Goal: Task Accomplishment & Management: Manage account settings

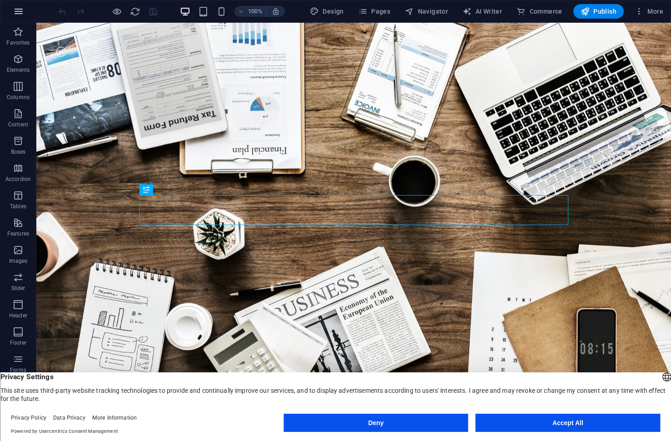
click at [17, 5] on button "button" at bounding box center [19, 11] width 22 height 22
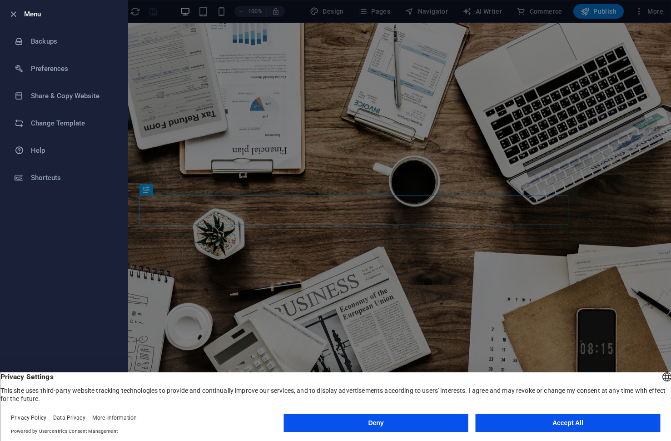
click at [17, 5] on li "Menu" at bounding box center [63, 13] width 127 height 27
click at [487, 12] on div at bounding box center [335, 220] width 671 height 441
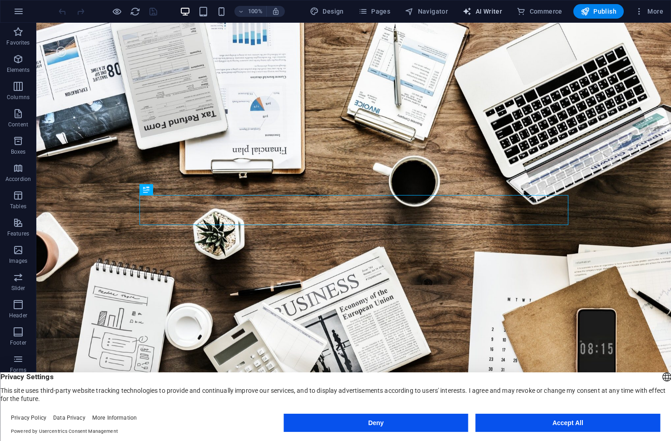
click at [491, 7] on span "AI Writer" at bounding box center [482, 11] width 40 height 9
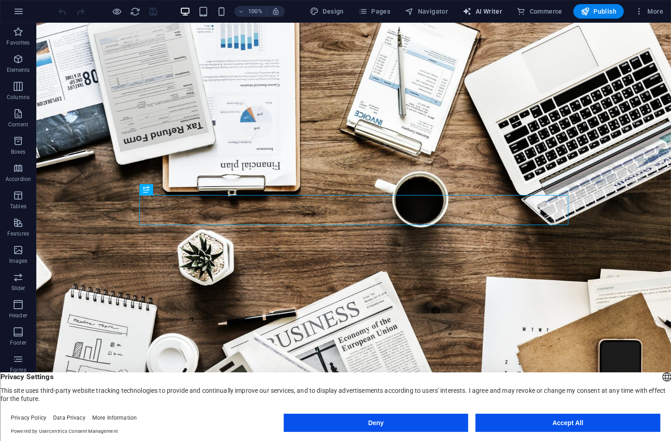
select select "English"
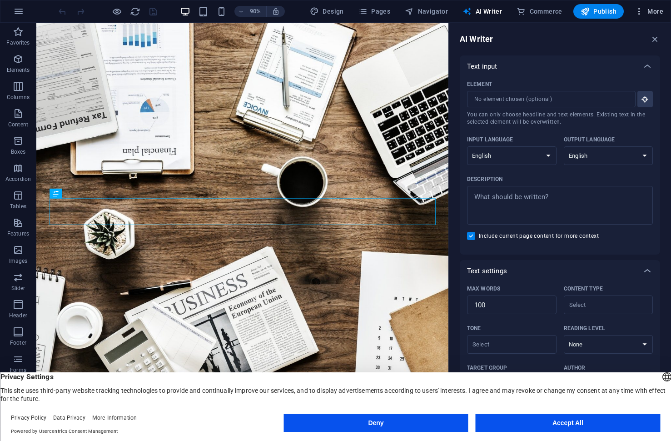
click at [651, 13] on span "More" at bounding box center [649, 11] width 29 height 9
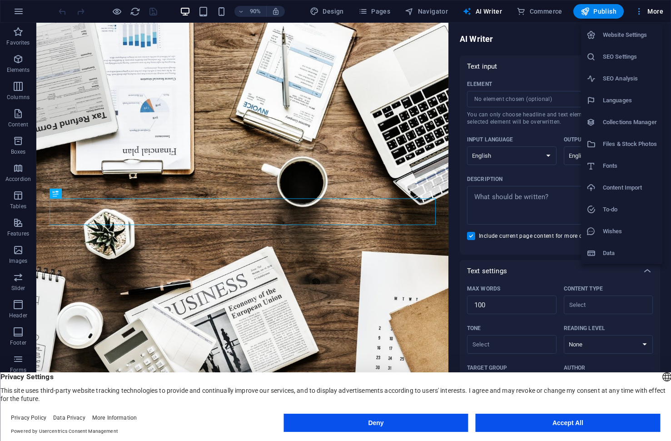
click at [651, 13] on div at bounding box center [335, 220] width 671 height 441
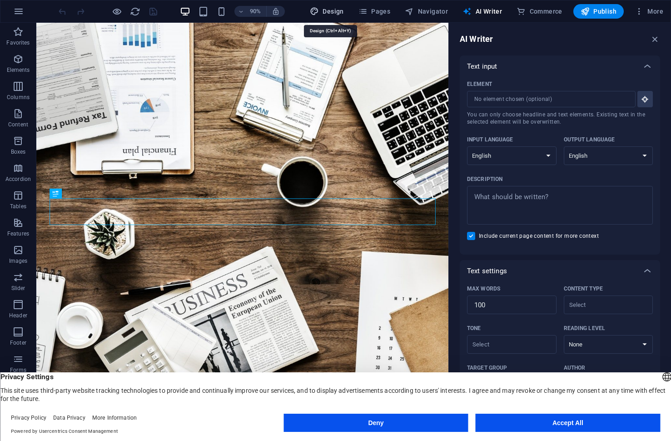
click at [327, 12] on span "Design" at bounding box center [327, 11] width 34 height 9
select select "rem"
select select "300"
select select "px"
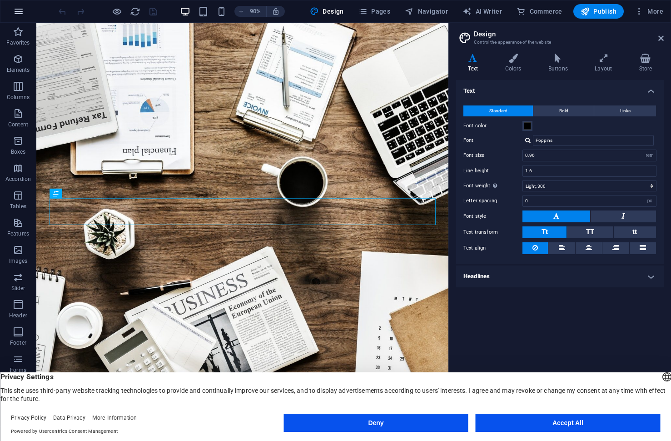
click at [16, 14] on icon "button" at bounding box center [18, 11] width 11 height 11
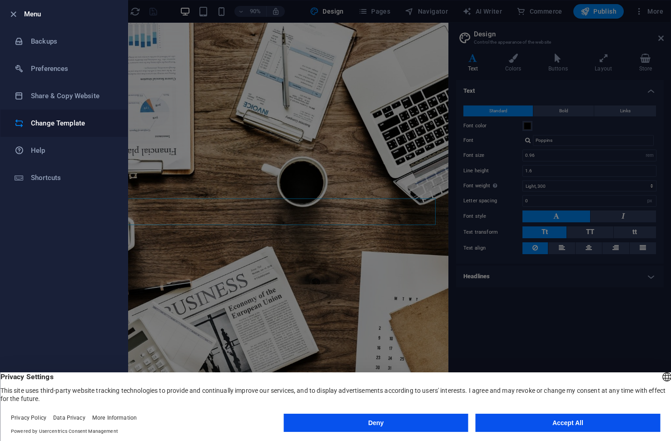
click at [68, 117] on li "Change Template" at bounding box center [63, 122] width 127 height 27
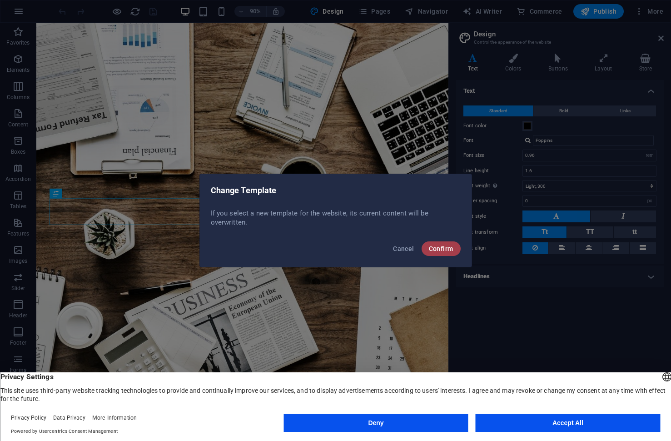
click at [438, 253] on button "Confirm" at bounding box center [440, 248] width 39 height 15
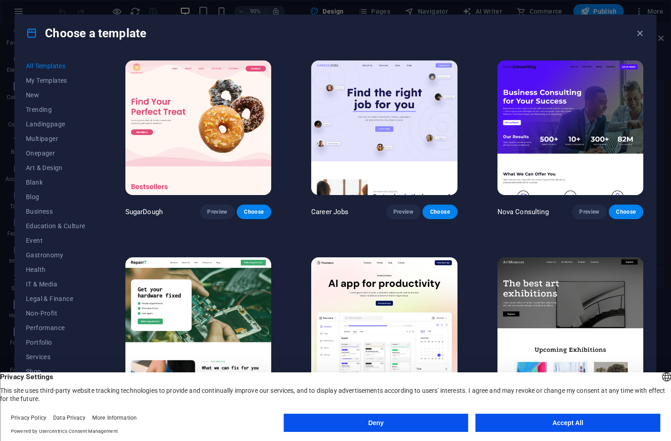
click at [513, 421] on button "Accept All" at bounding box center [568, 422] width 184 height 18
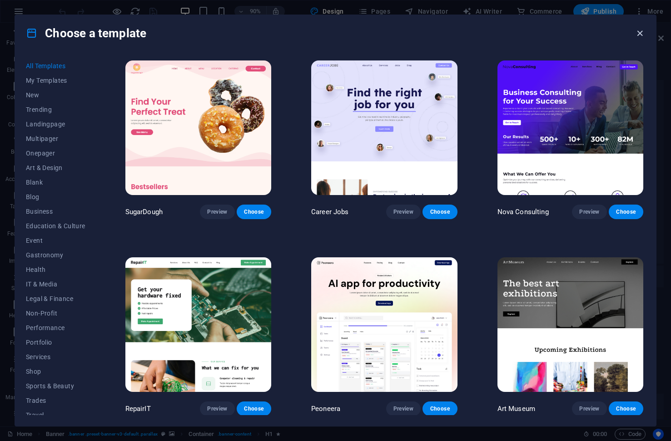
click at [637, 32] on icon "button" at bounding box center [640, 33] width 10 height 10
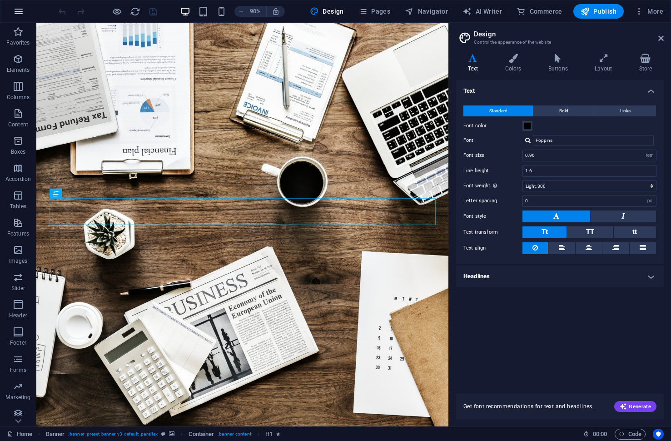
click at [16, 7] on icon "button" at bounding box center [18, 11] width 11 height 11
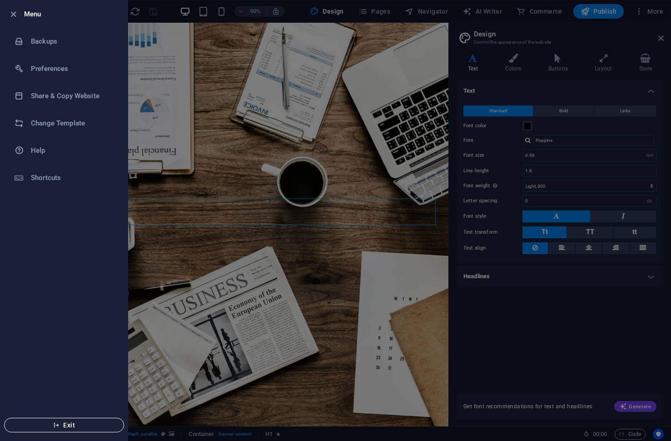
click at [74, 427] on span "Exit" at bounding box center [64, 424] width 104 height 7
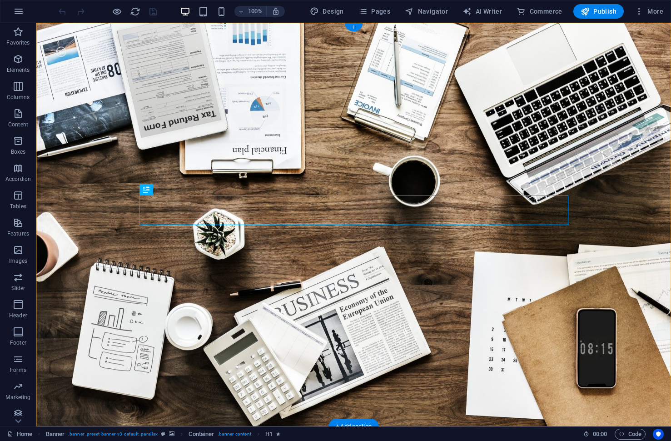
click at [354, 29] on div "+" at bounding box center [354, 27] width 18 height 8
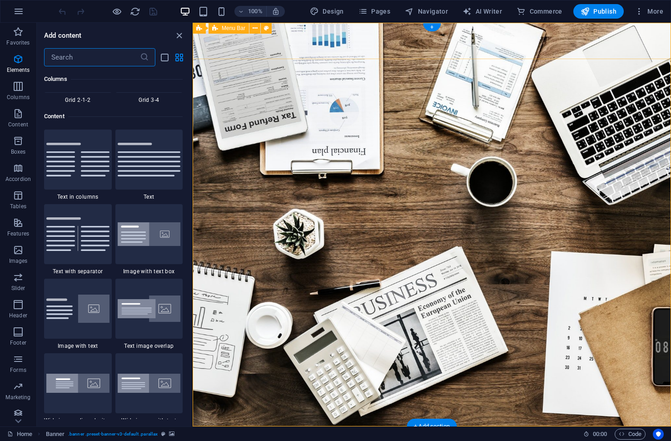
scroll to position [1589, 0]
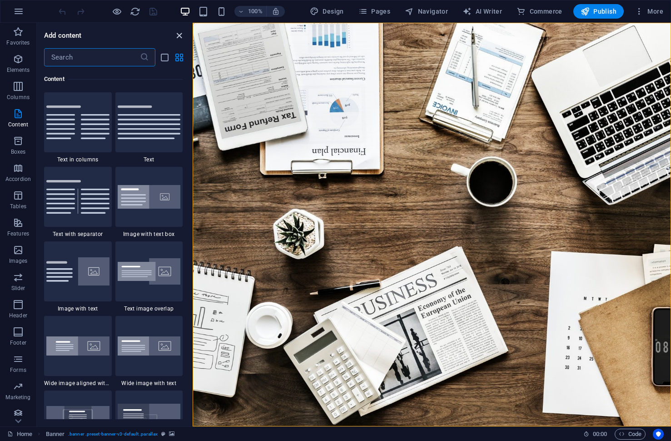
click at [175, 38] on icon "close panel" at bounding box center [179, 35] width 10 height 10
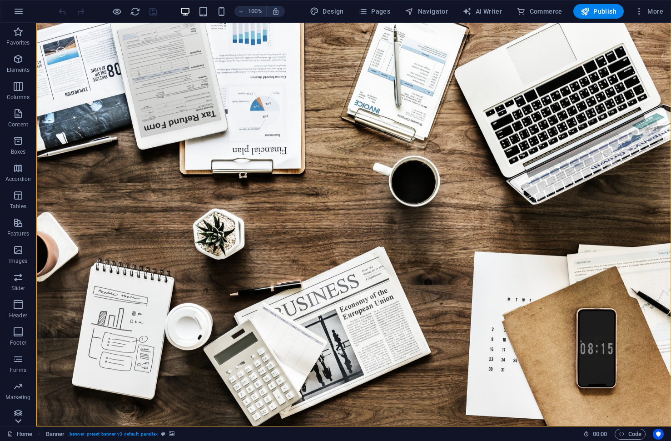
click at [19, 422] on icon at bounding box center [18, 420] width 13 height 13
click at [639, 10] on icon "button" at bounding box center [639, 11] width 9 height 9
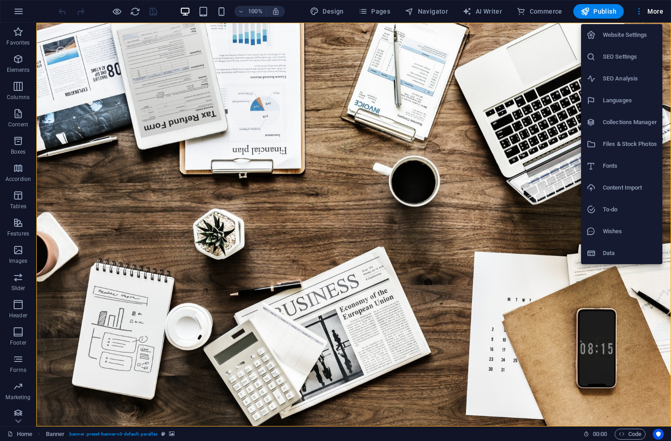
click at [14, 11] on div at bounding box center [335, 220] width 671 height 441
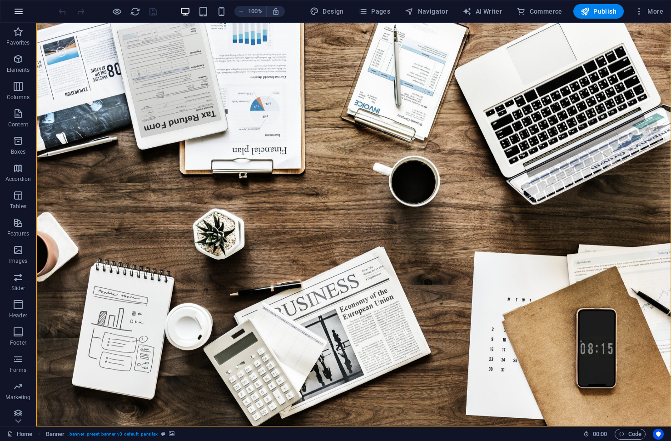
click at [19, 12] on icon "button" at bounding box center [18, 11] width 11 height 11
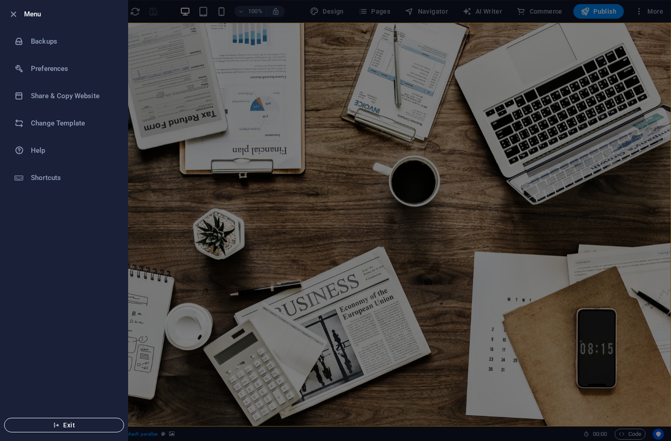
click at [59, 421] on span "Exit" at bounding box center [64, 424] width 104 height 7
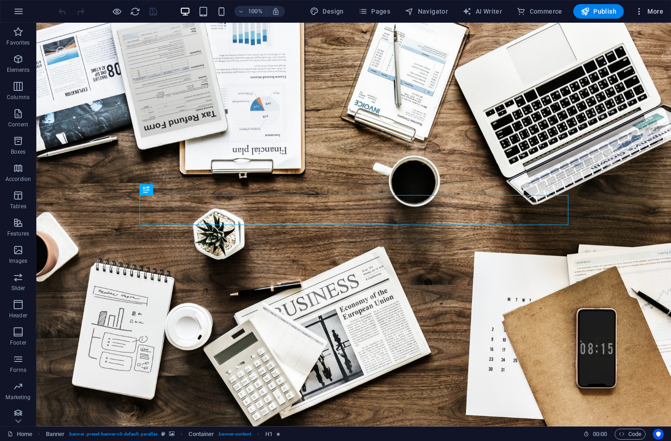
click at [660, 10] on span "More" at bounding box center [649, 11] width 29 height 9
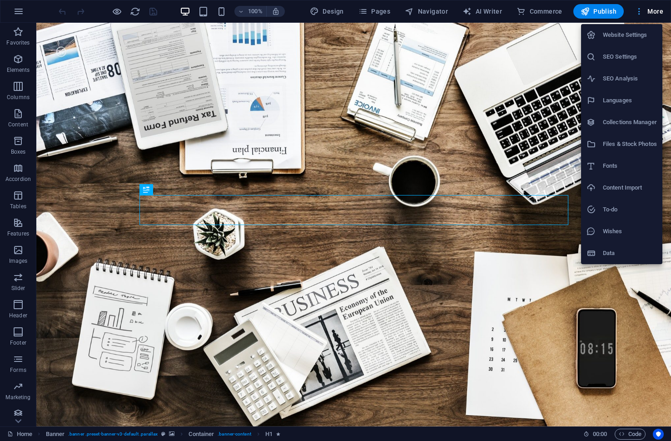
click at [660, 10] on div at bounding box center [335, 220] width 671 height 441
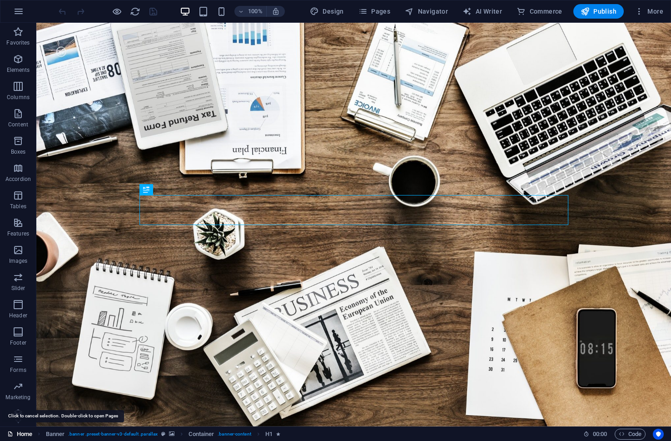
click at [25, 434] on link "Home" at bounding box center [19, 433] width 25 height 11
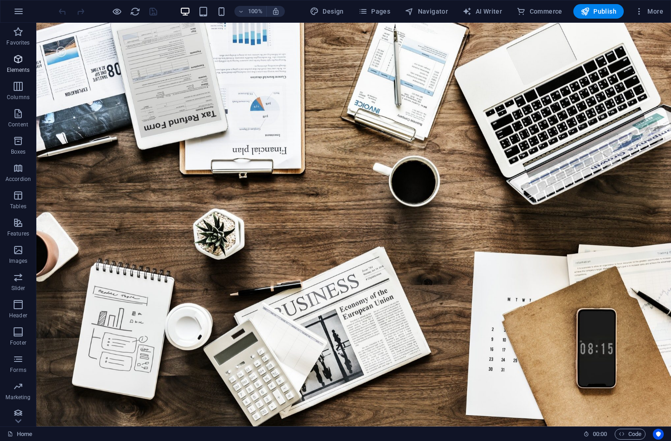
click at [20, 67] on p "Elements" at bounding box center [18, 69] width 23 height 7
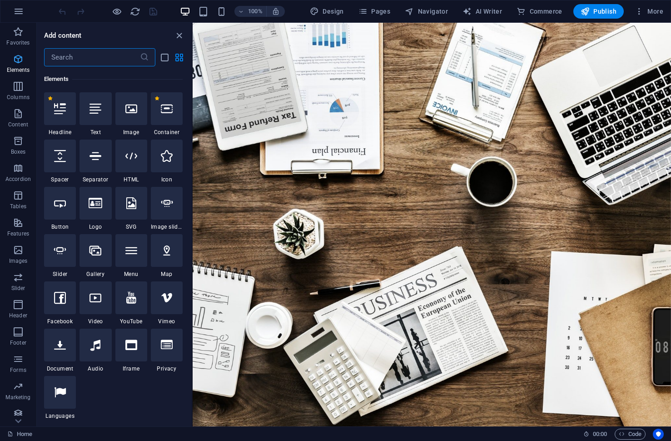
scroll to position [97, 0]
click at [487, 10] on span "AI Writer" at bounding box center [482, 11] width 40 height 9
select select "English"
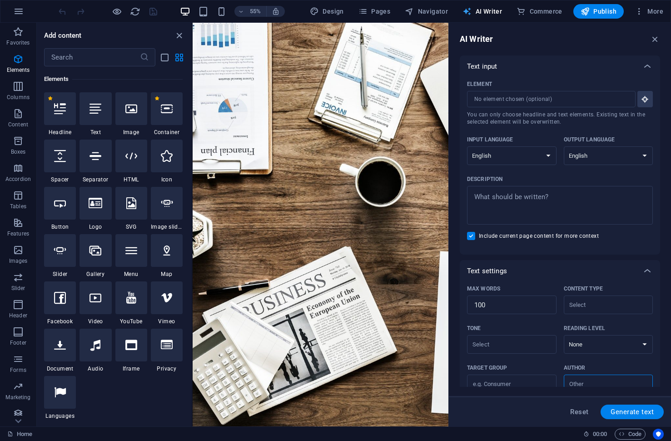
scroll to position [0, 0]
click at [644, 66] on icon at bounding box center [647, 66] width 11 height 11
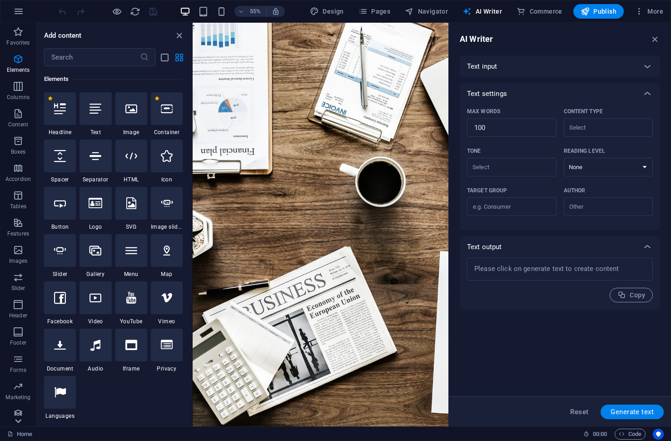
click at [19, 422] on icon at bounding box center [18, 420] width 13 height 13
click at [18, 25] on icon at bounding box center [18, 28] width 13 height 13
click at [17, 17] on button "button" at bounding box center [19, 11] width 22 height 22
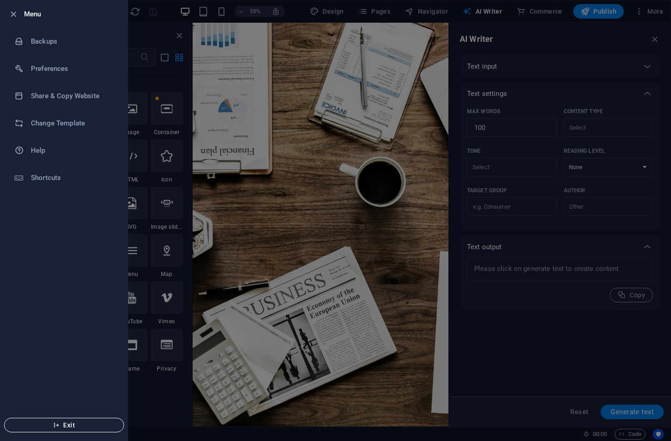
click at [56, 424] on icon "button" at bounding box center [56, 424] width 6 height 6
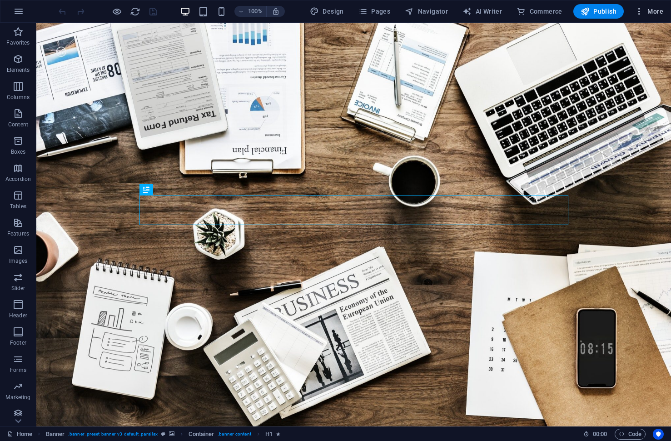
click at [649, 10] on span "More" at bounding box center [649, 11] width 29 height 9
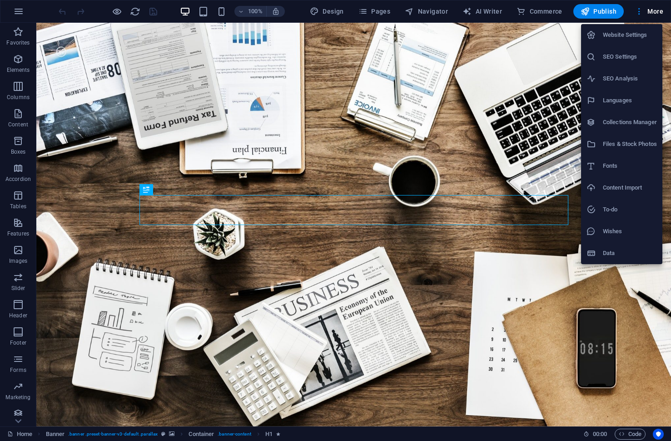
click at [624, 45] on li "Website Settings" at bounding box center [621, 35] width 81 height 22
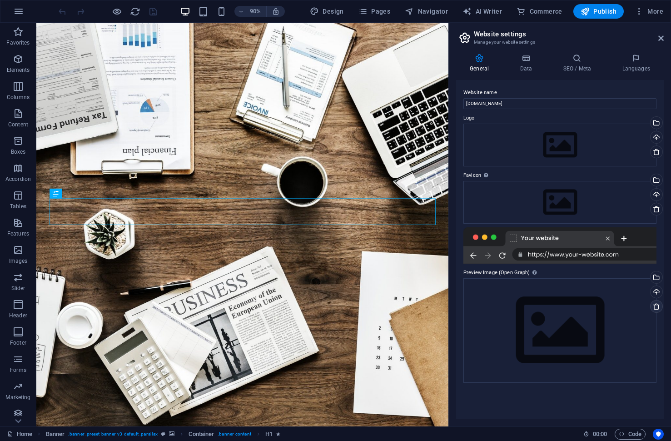
click at [658, 307] on icon at bounding box center [656, 305] width 7 height 7
click at [657, 306] on icon at bounding box center [656, 305] width 7 height 7
click at [601, 12] on span "Publish" at bounding box center [598, 11] width 36 height 9
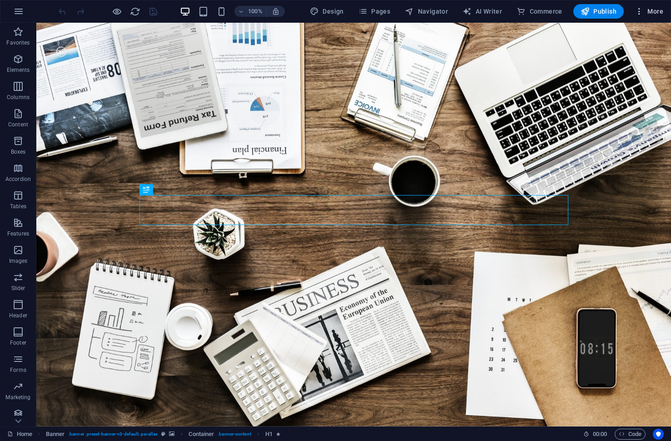
click at [640, 8] on icon "button" at bounding box center [639, 11] width 9 height 9
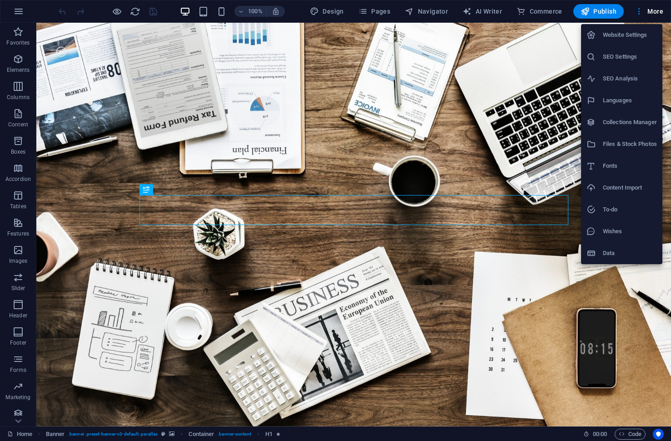
click at [653, 17] on div at bounding box center [335, 220] width 671 height 441
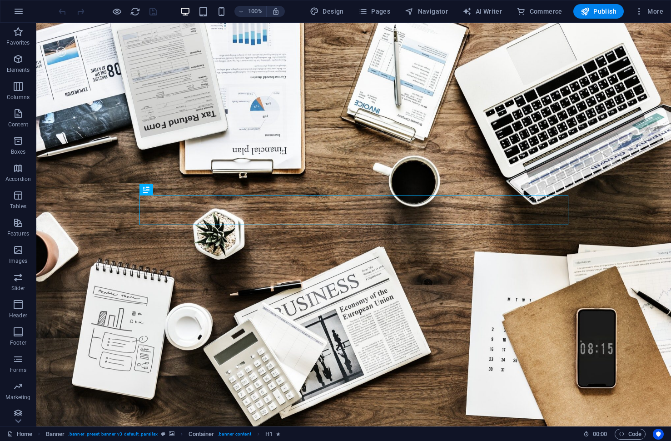
click at [653, 13] on span "More" at bounding box center [649, 11] width 29 height 9
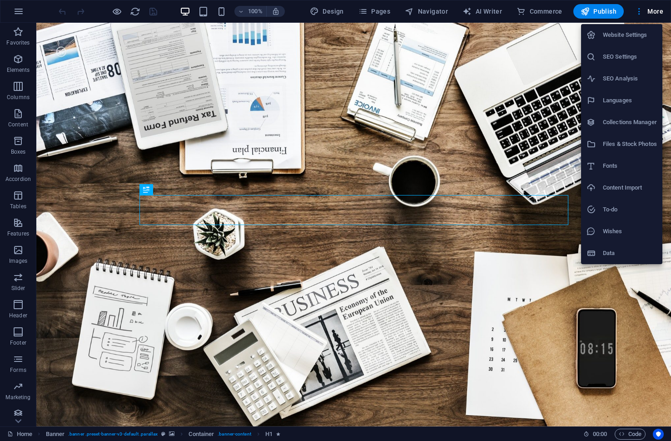
click at [630, 38] on h6 "Website Settings" at bounding box center [630, 35] width 54 height 11
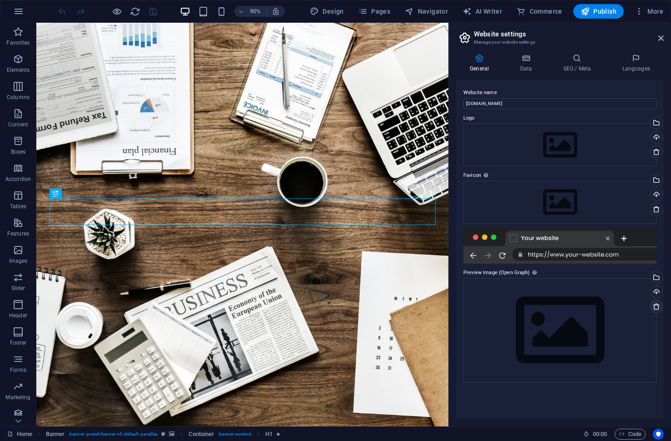
click at [657, 304] on icon at bounding box center [656, 305] width 7 height 7
click at [645, 8] on span "More" at bounding box center [649, 11] width 29 height 9
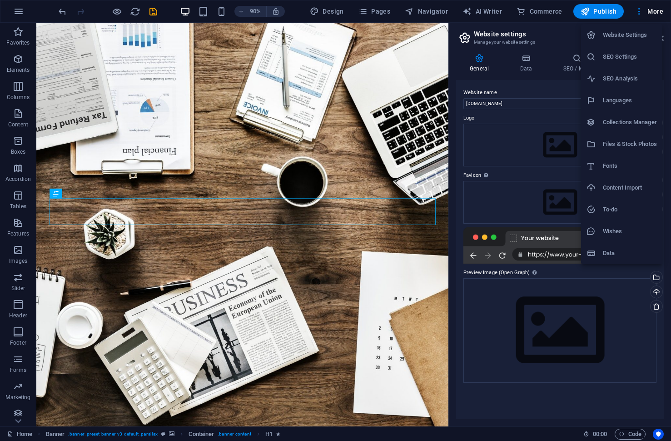
click at [551, 26] on div at bounding box center [335, 220] width 671 height 441
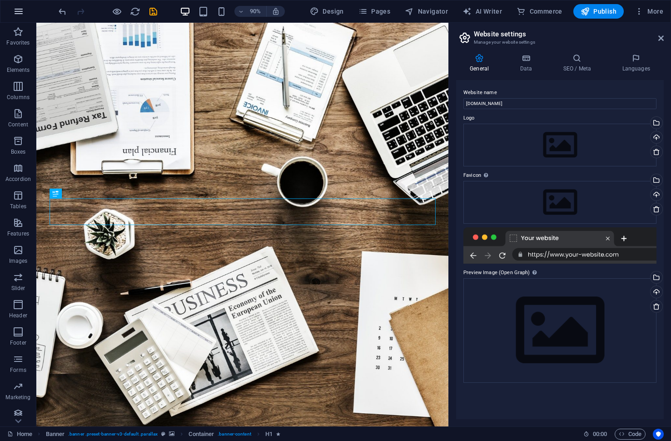
click at [26, 10] on button "button" at bounding box center [19, 11] width 22 height 22
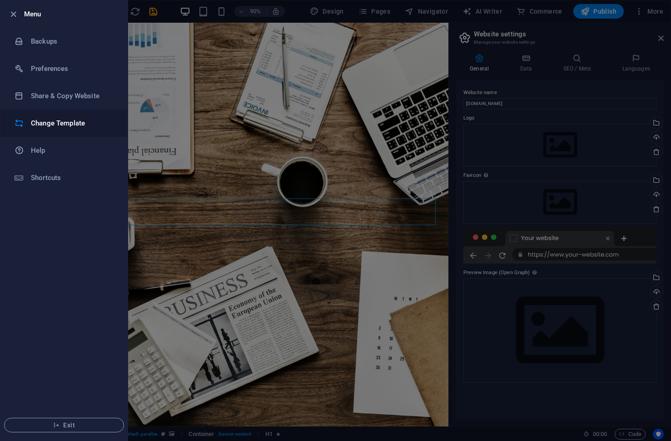
click at [61, 121] on h6 "Change Template" at bounding box center [73, 123] width 84 height 11
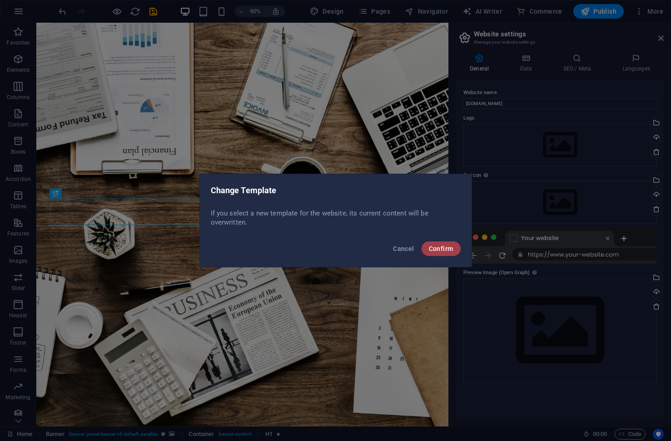
click at [431, 246] on span "Confirm" at bounding box center [441, 248] width 25 height 7
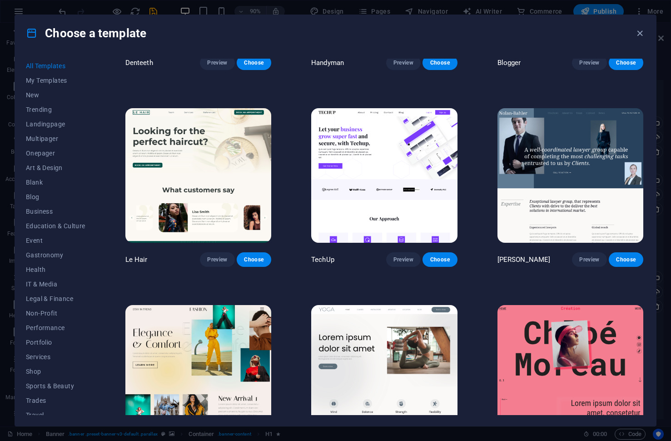
scroll to position [5252, 0]
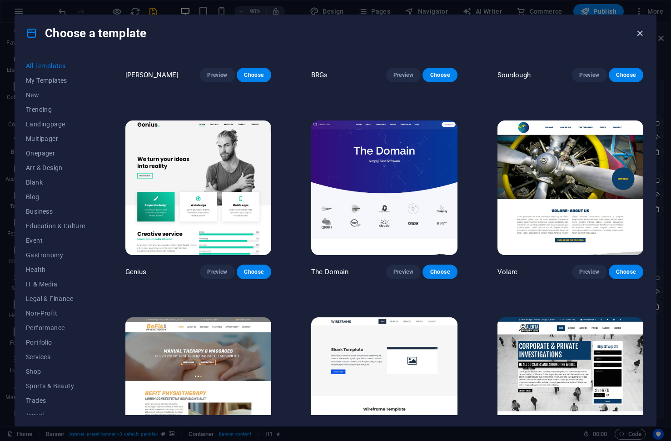
click at [635, 35] on icon "button" at bounding box center [640, 33] width 10 height 10
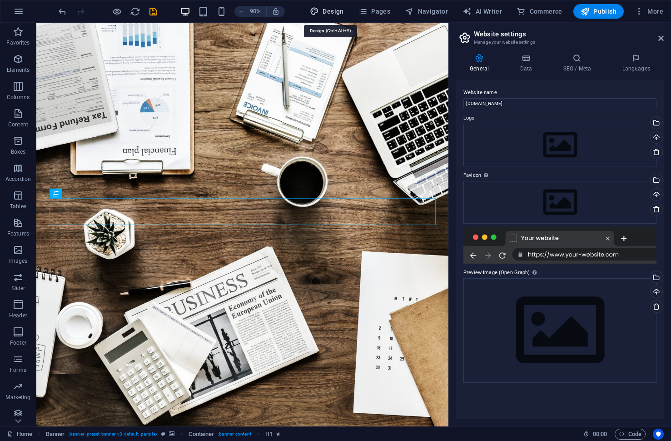
click at [330, 10] on span "Design" at bounding box center [327, 11] width 34 height 9
select select "rem"
select select "300"
select select "px"
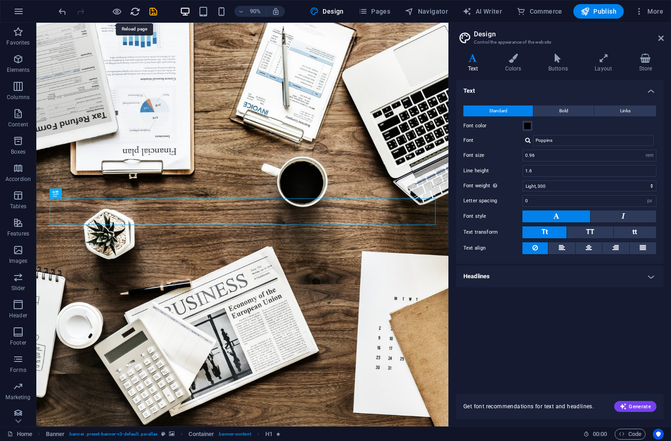
click at [133, 10] on icon "reload" at bounding box center [135, 11] width 10 height 10
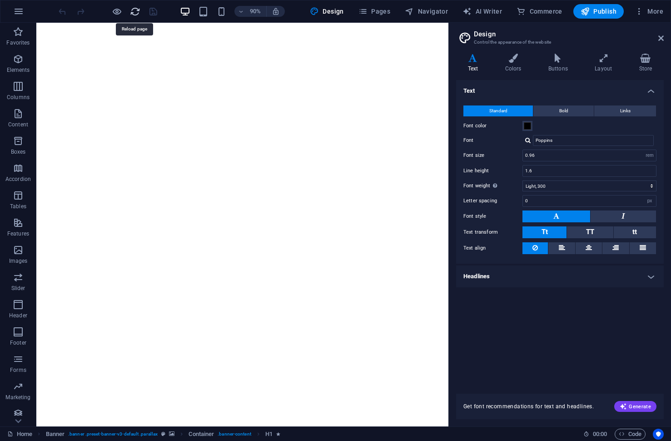
scroll to position [0, 0]
click at [17, 10] on icon "button" at bounding box center [18, 11] width 11 height 11
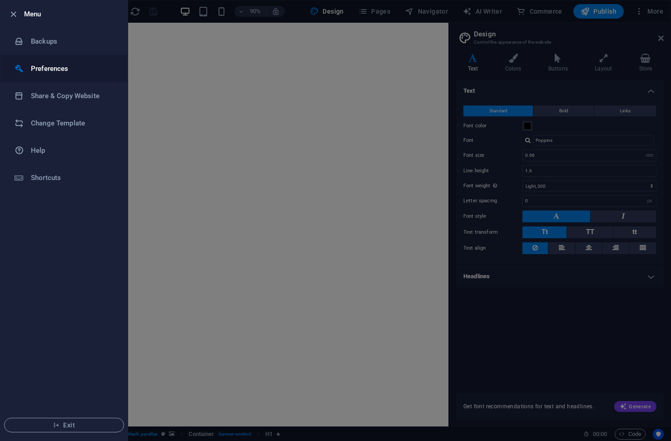
click at [53, 63] on h6 "Preferences" at bounding box center [73, 68] width 84 height 11
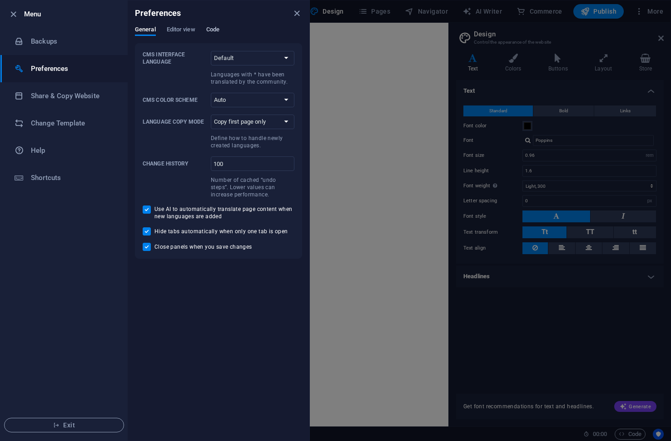
click at [213, 35] on button "Code" at bounding box center [212, 31] width 13 height 10
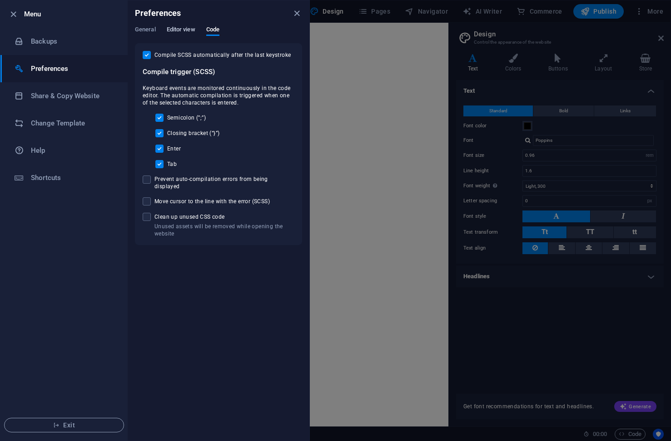
click at [184, 30] on span "Editor view" at bounding box center [181, 30] width 29 height 13
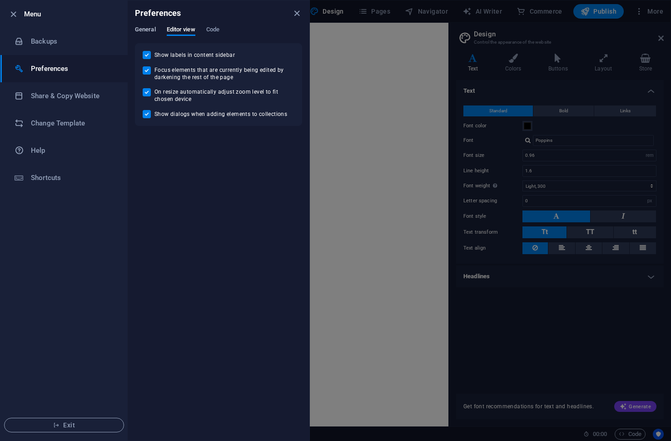
click at [141, 31] on span "General" at bounding box center [145, 30] width 21 height 13
